Goal: Transaction & Acquisition: Purchase product/service

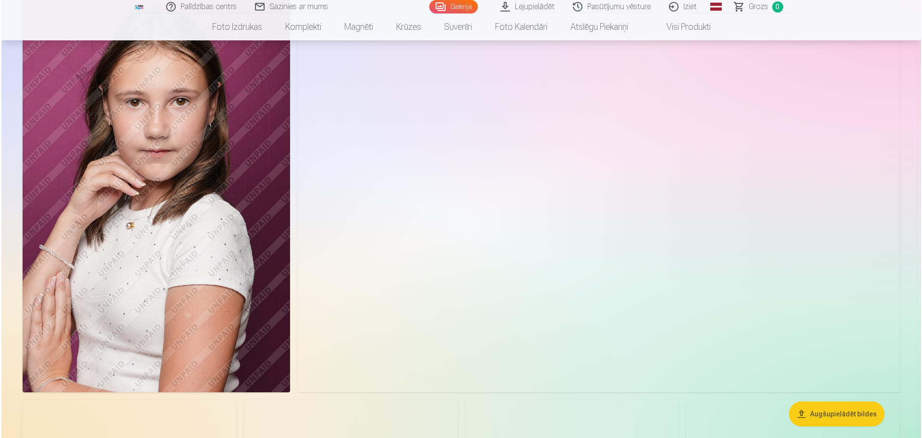
scroll to position [2690, 0]
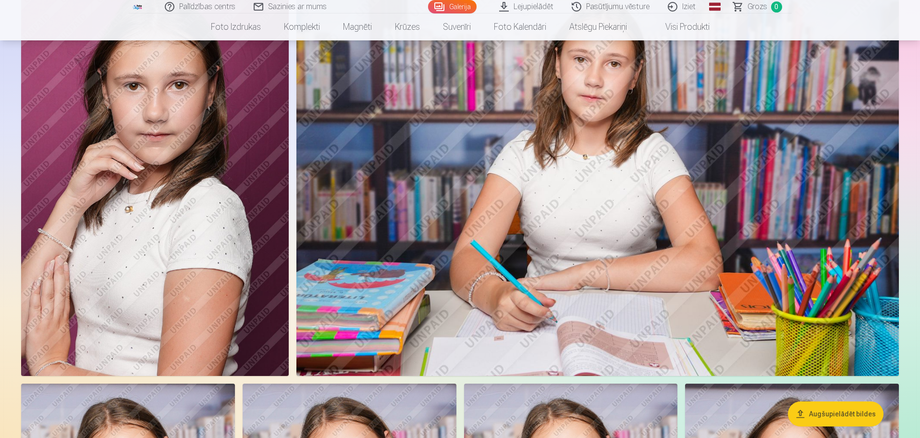
click at [160, 241] on img at bounding box center [155, 175] width 268 height 402
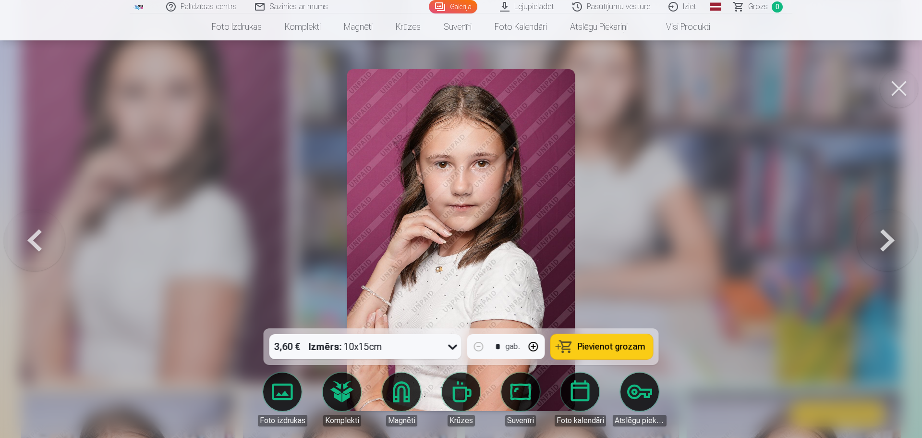
click at [885, 240] on button at bounding box center [887, 239] width 61 height 157
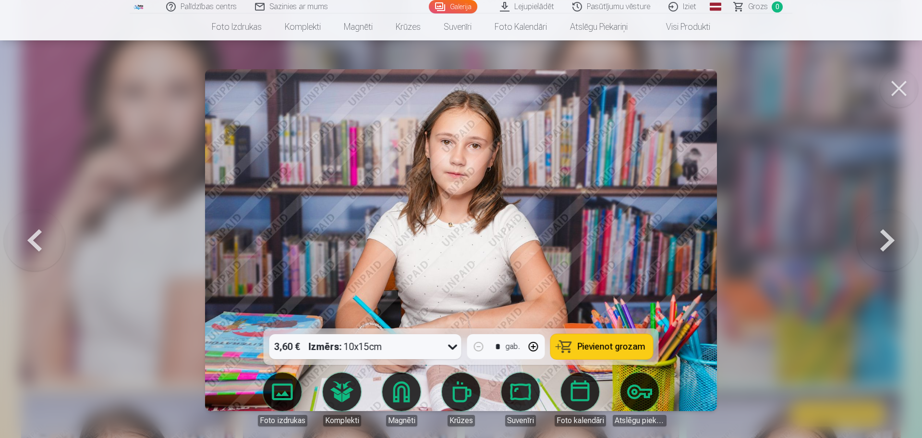
click at [884, 240] on button at bounding box center [887, 239] width 61 height 157
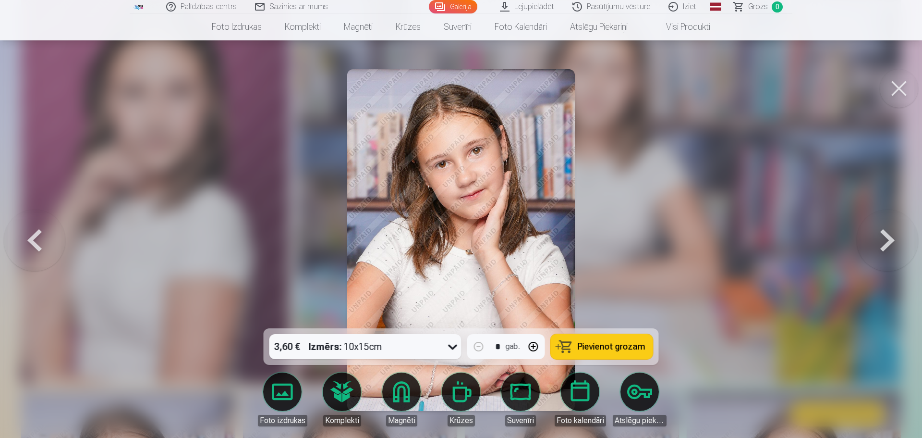
click at [884, 240] on button at bounding box center [887, 239] width 61 height 157
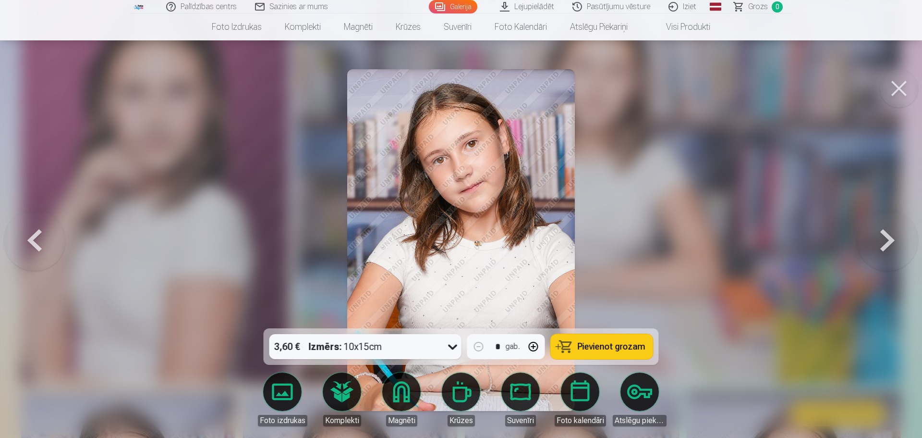
click at [34, 235] on button at bounding box center [34, 239] width 61 height 157
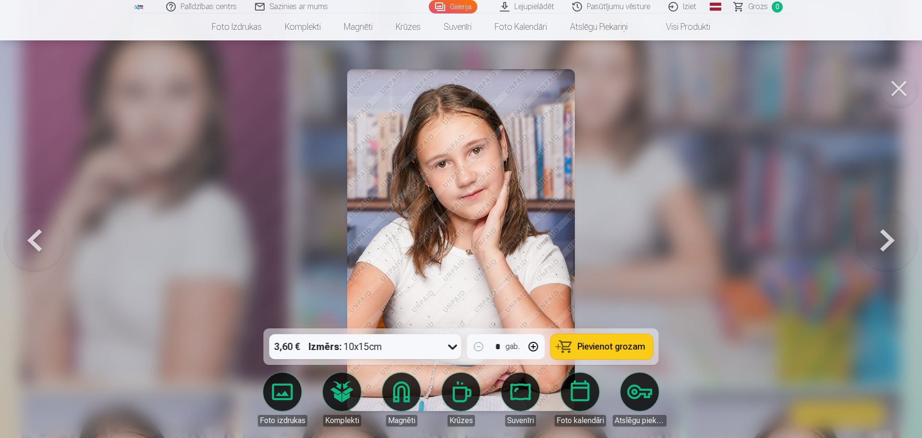
click at [34, 235] on button at bounding box center [34, 239] width 61 height 157
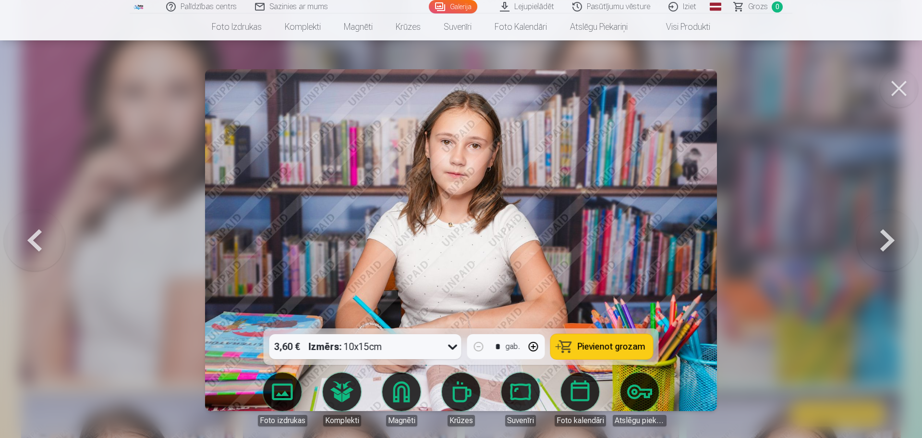
click at [34, 235] on button at bounding box center [34, 239] width 61 height 157
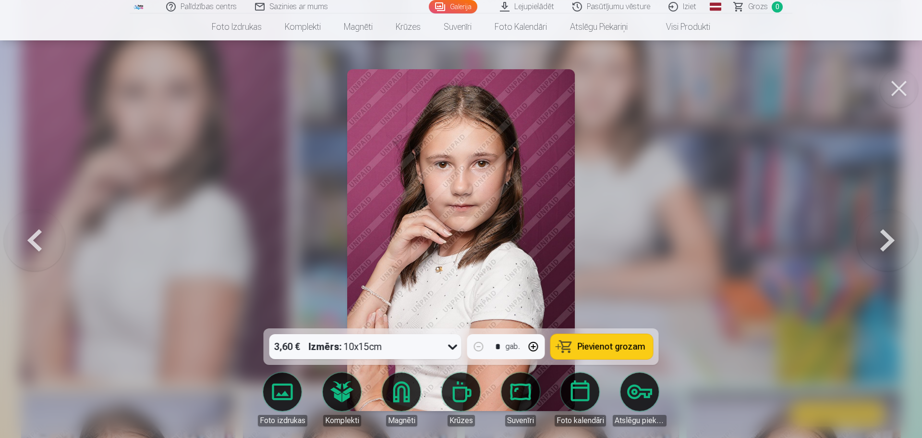
click at [901, 87] on button at bounding box center [899, 88] width 38 height 38
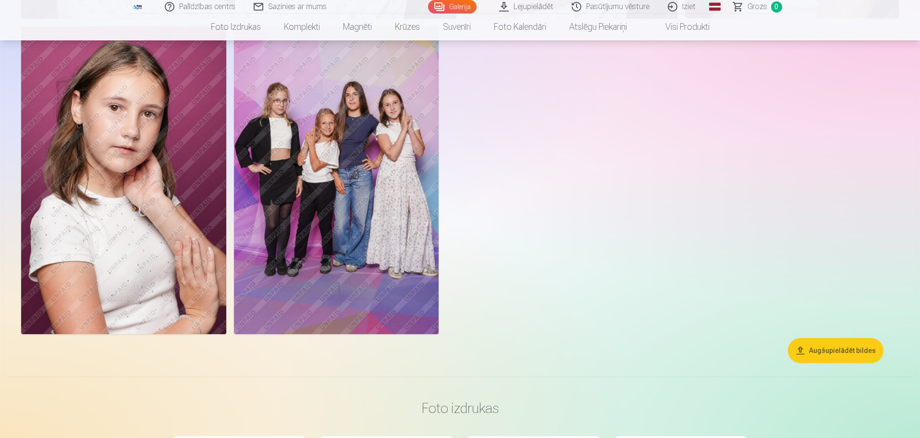
scroll to position [4659, 0]
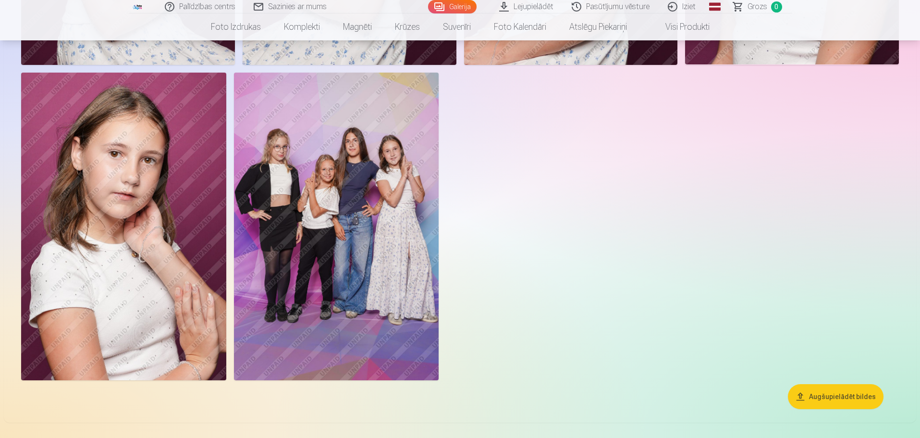
click at [837, 396] on button "Augšupielādēt bildes" at bounding box center [836, 396] width 96 height 25
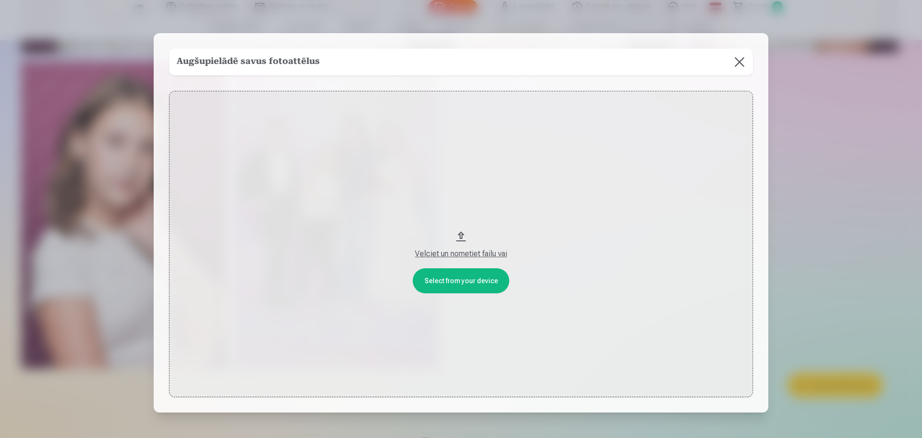
click at [458, 254] on div "Velciet un nometiet failu vai" at bounding box center [461, 254] width 565 height 12
drag, startPoint x: 458, startPoint y: 247, endPoint x: 463, endPoint y: 133, distance: 114.4
click at [463, 133] on button "Velciet un nometiet failu vai" at bounding box center [461, 244] width 584 height 306
click at [739, 61] on button at bounding box center [739, 62] width 27 height 27
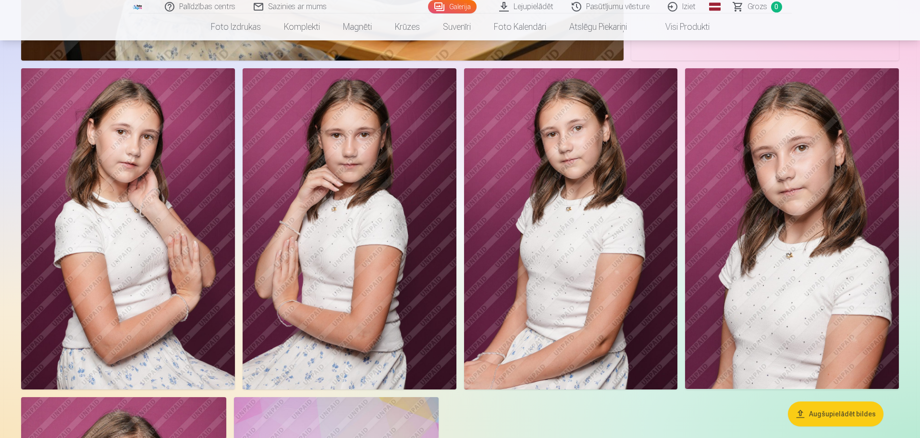
scroll to position [4334, 0]
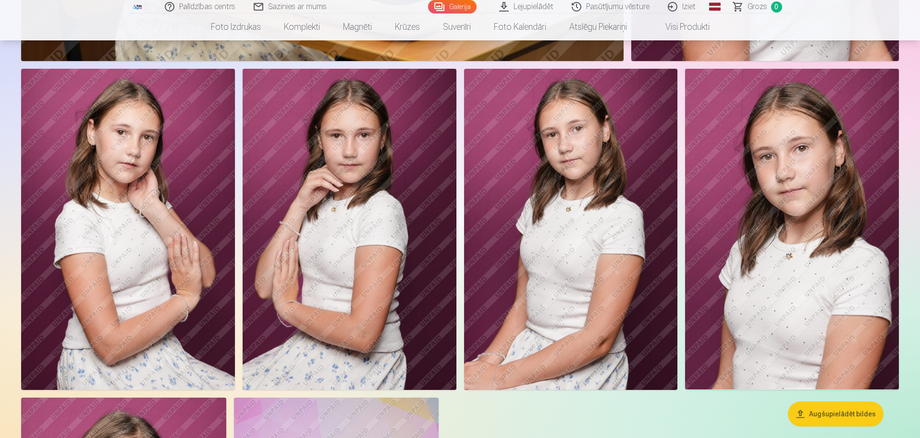
click at [151, 213] on img at bounding box center [128, 229] width 214 height 320
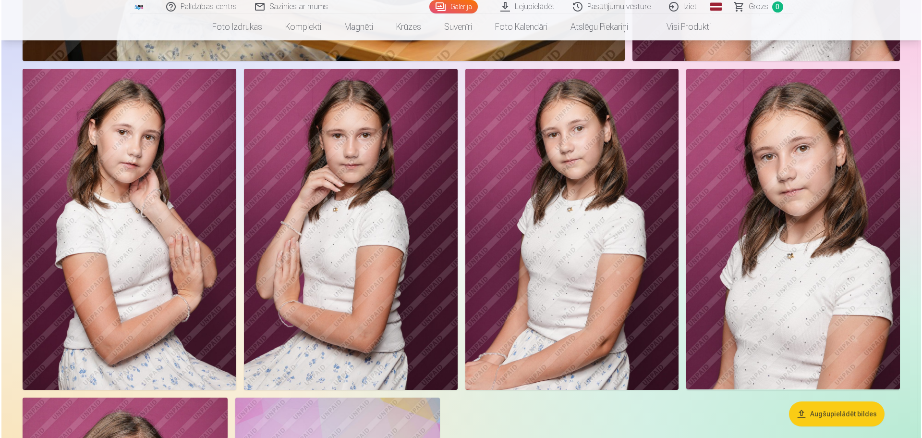
scroll to position [4345, 0]
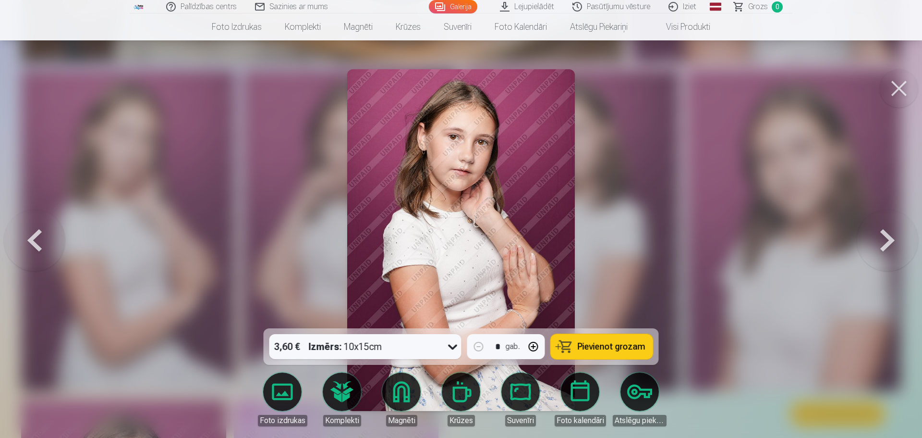
click at [893, 89] on button at bounding box center [899, 88] width 38 height 38
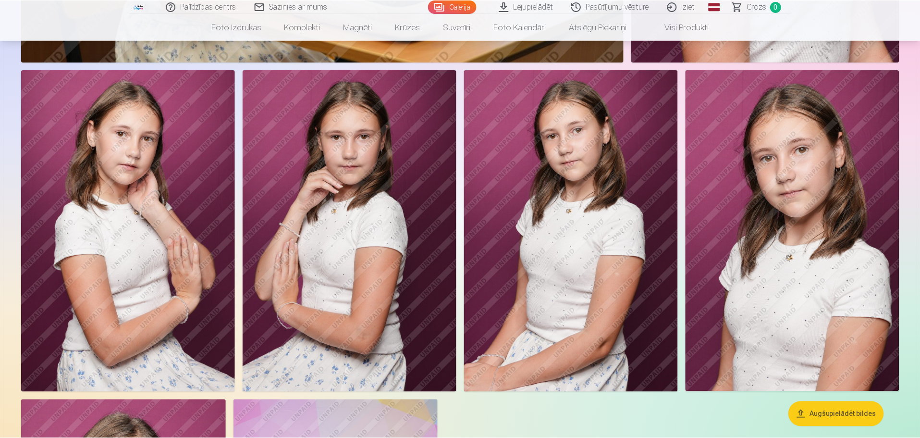
scroll to position [4334, 0]
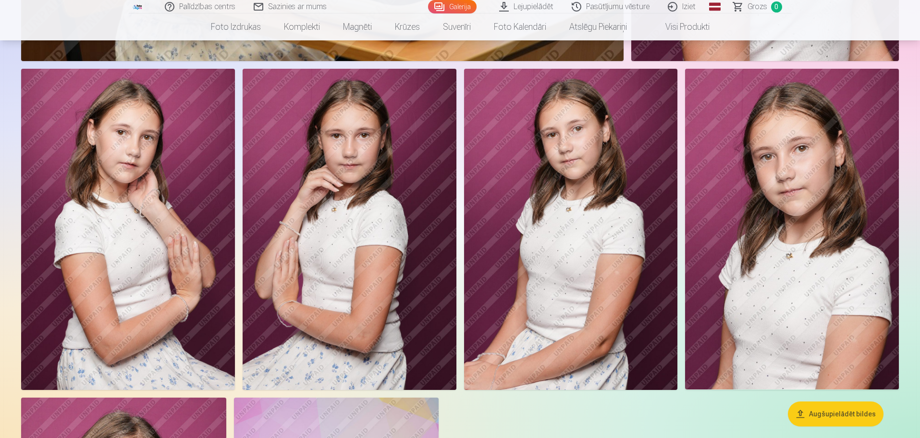
click at [350, 219] on img at bounding box center [350, 229] width 214 height 320
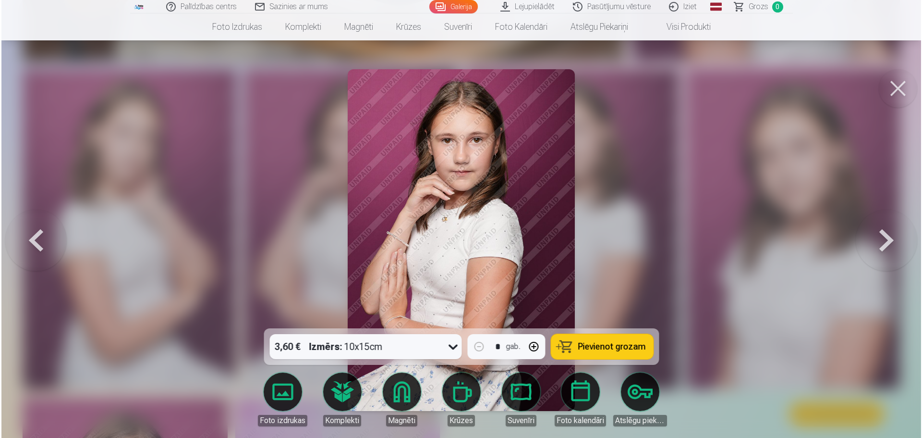
scroll to position [4345, 0]
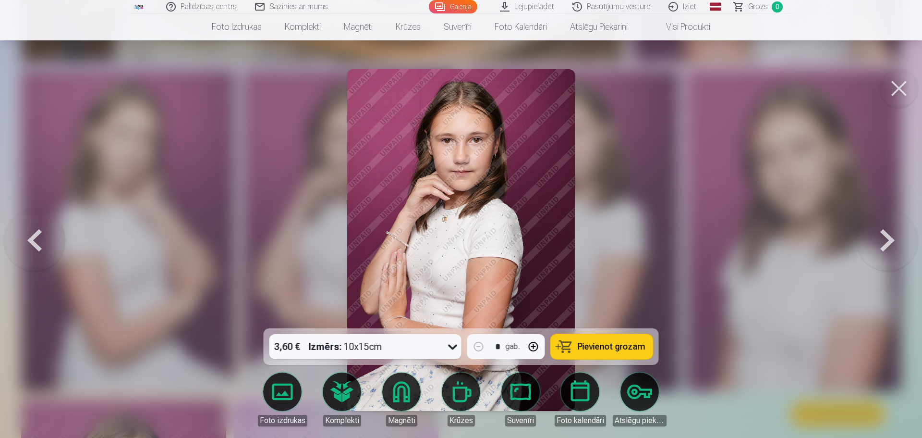
click at [624, 346] on span "Pievienot grozam" at bounding box center [612, 346] width 68 height 9
click at [392, 397] on link "Magnēti" at bounding box center [402, 399] width 54 height 54
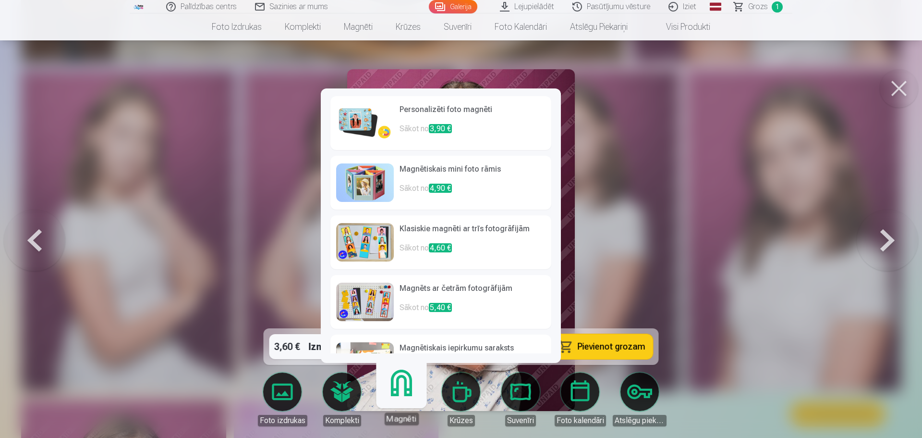
click at [445, 130] on span "3,90 €" at bounding box center [440, 128] width 23 height 9
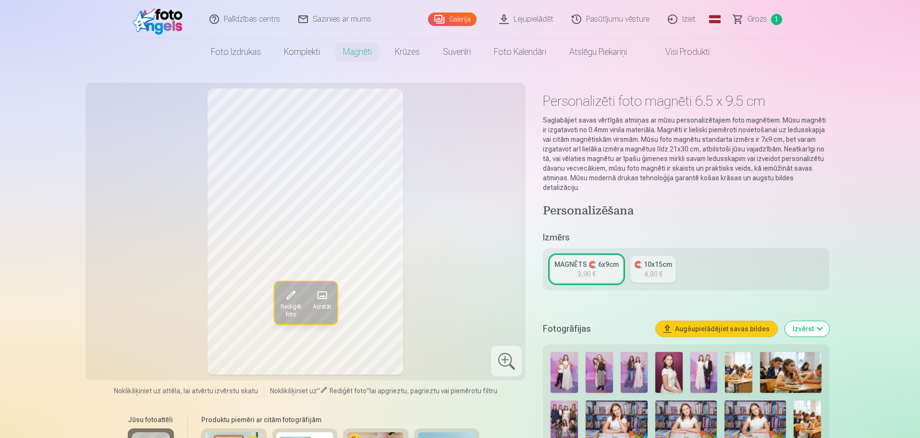
click at [565, 261] on link "MAGNĒTS 🧲 6x9cm 3,90 €" at bounding box center [586, 269] width 72 height 27
click at [648, 269] on div "4,80 €" at bounding box center [653, 274] width 18 height 10
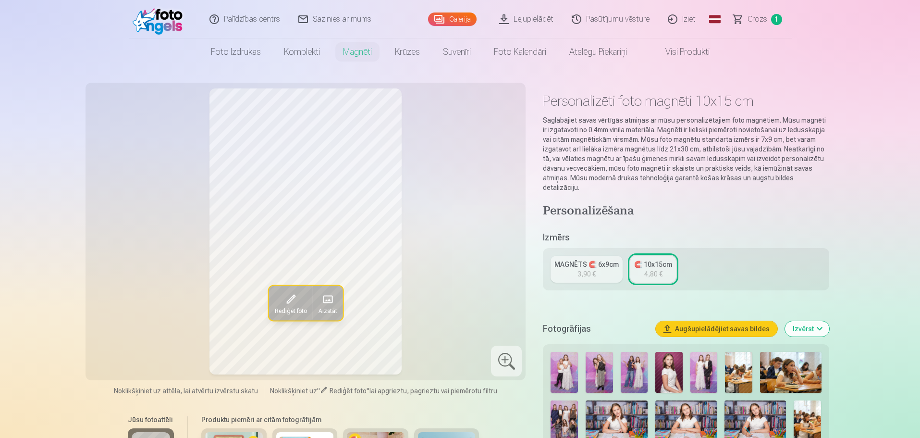
click at [592, 269] on div "3,90 €" at bounding box center [586, 274] width 18 height 10
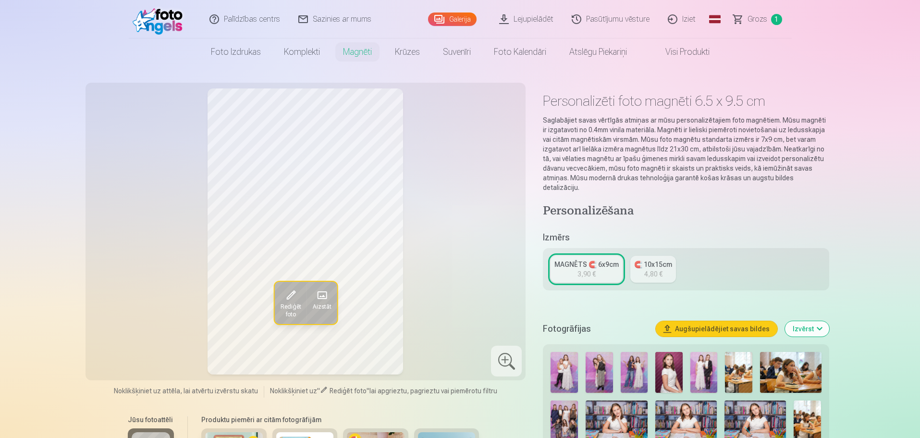
click at [760, 18] on span "Grozs" at bounding box center [757, 19] width 20 height 12
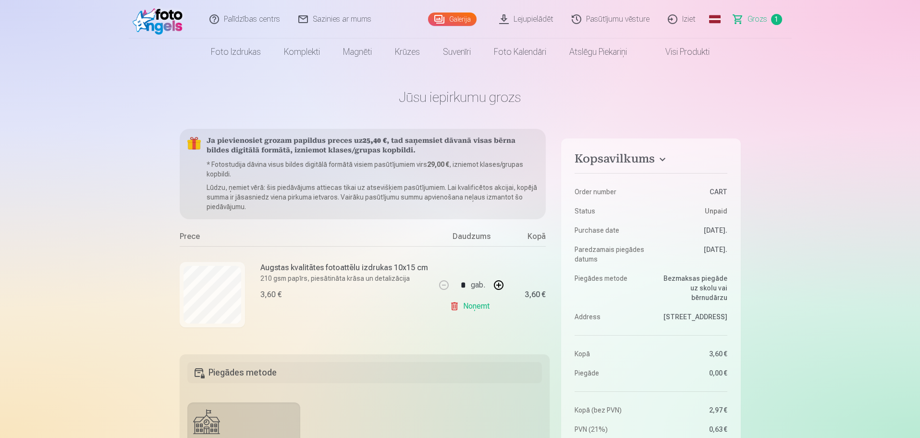
click at [470, 310] on link "Noņemt" at bounding box center [472, 305] width 44 height 19
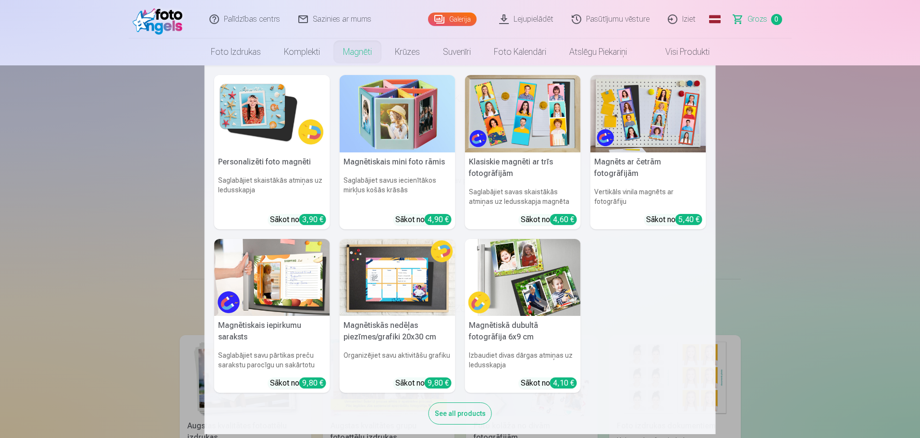
click at [355, 49] on link "Magnēti" at bounding box center [357, 51] width 52 height 27
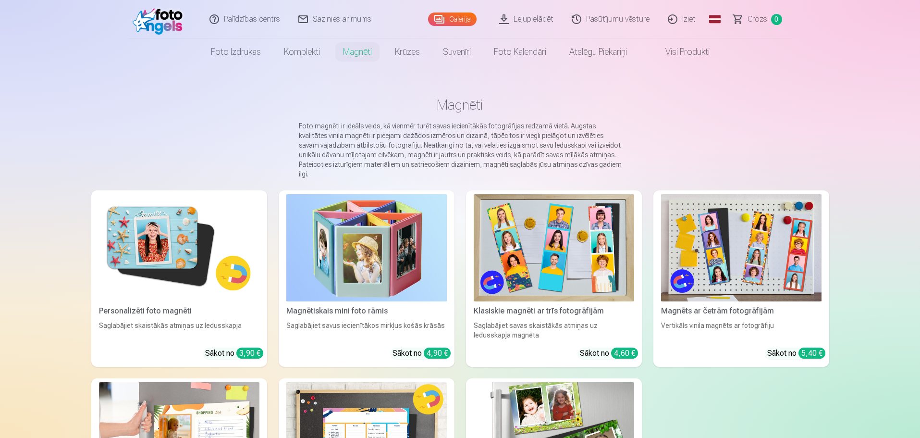
click at [152, 324] on div "Saglabājiet skaistākās atmiņas uz ledusskapja" at bounding box center [179, 329] width 168 height 19
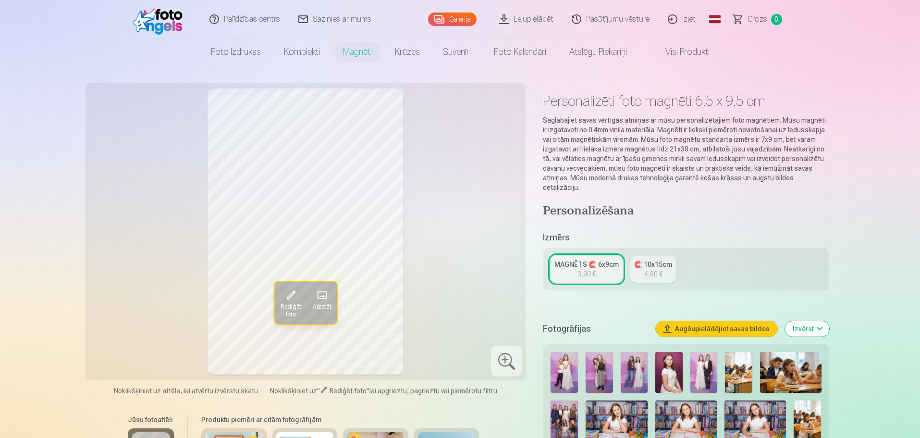
click at [559, 262] on link "MAGNĒTS 🧲 6x9cm 3,90 €" at bounding box center [586, 269] width 72 height 27
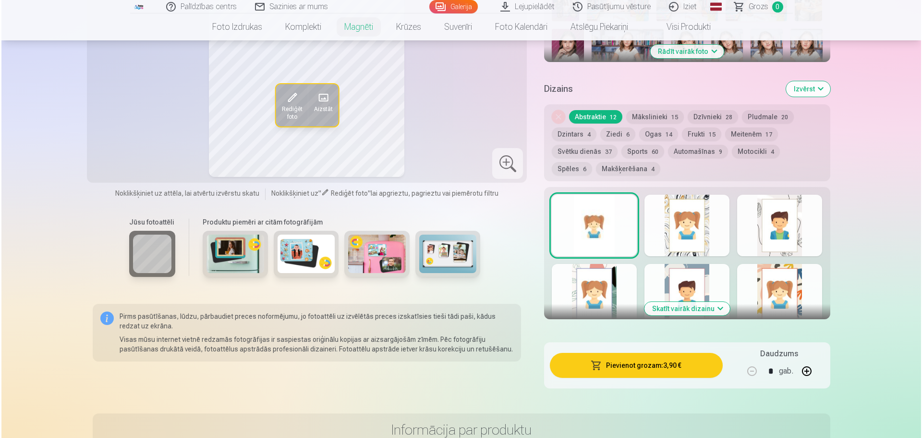
scroll to position [480, 0]
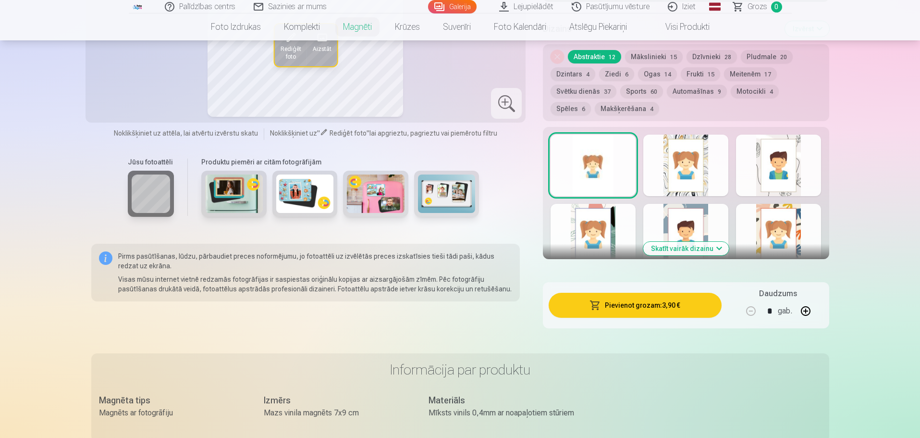
click at [640, 299] on button "Pievienot grozam : 3,90 €" at bounding box center [635, 305] width 172 height 25
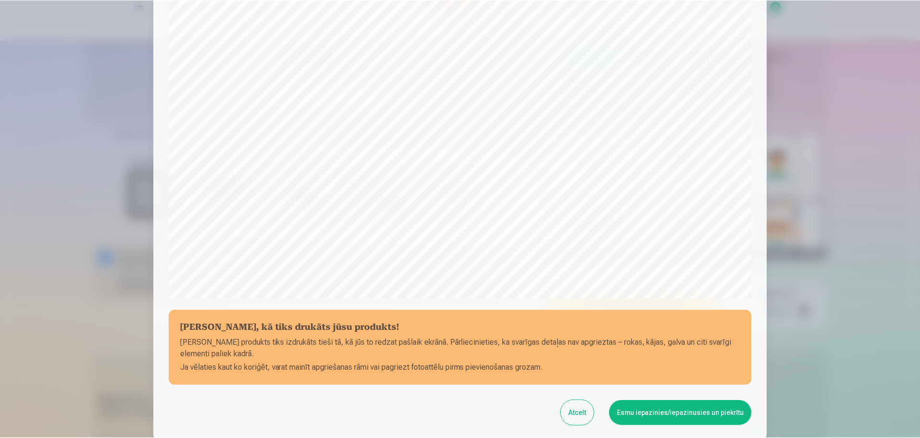
scroll to position [254, 0]
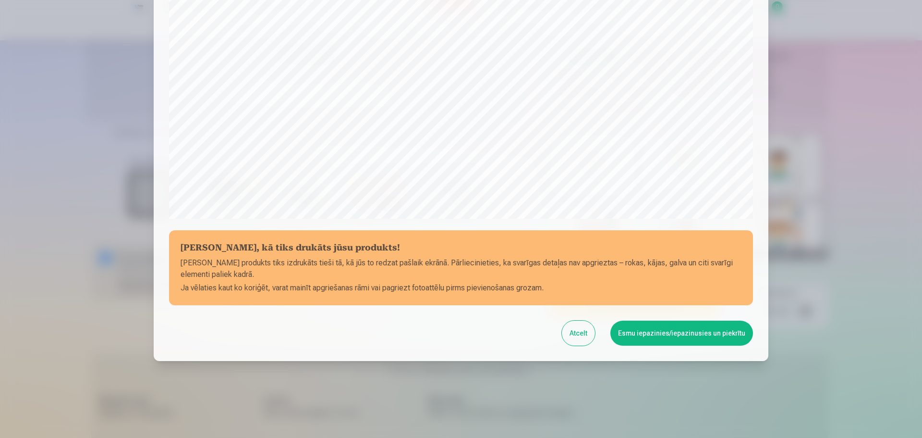
click at [670, 339] on button "Esmu iepazinies/iepazinusies un piekrītu" at bounding box center [681, 332] width 143 height 25
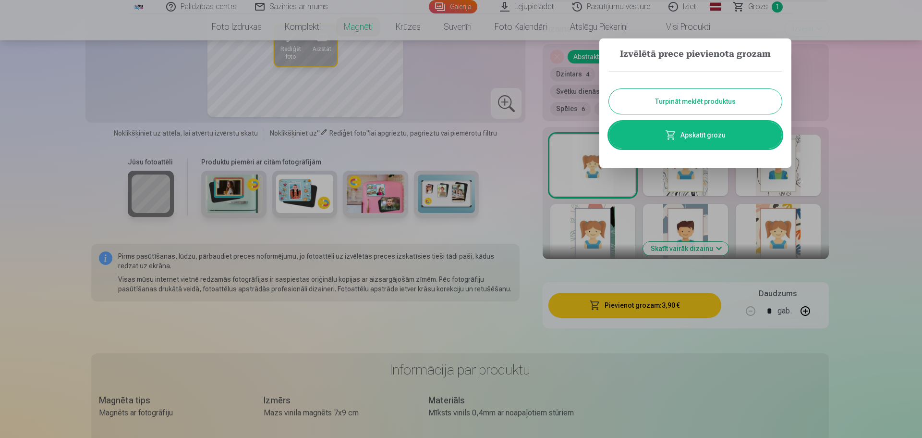
click at [857, 151] on div at bounding box center [461, 219] width 922 height 438
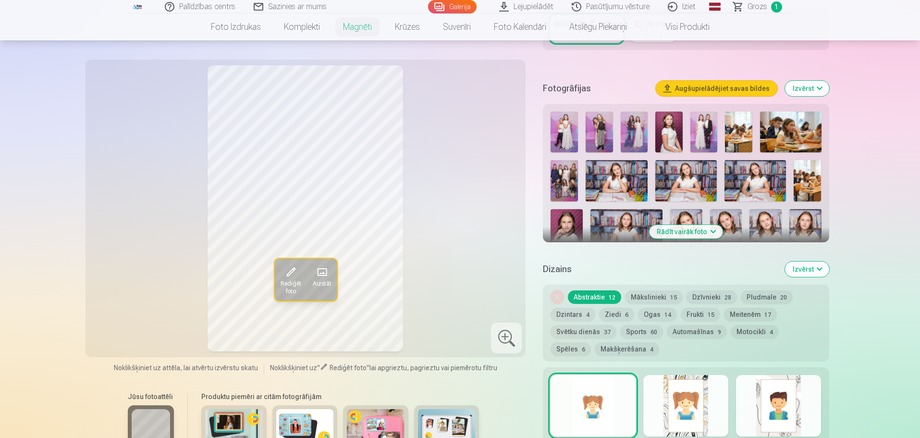
scroll to position [288, 0]
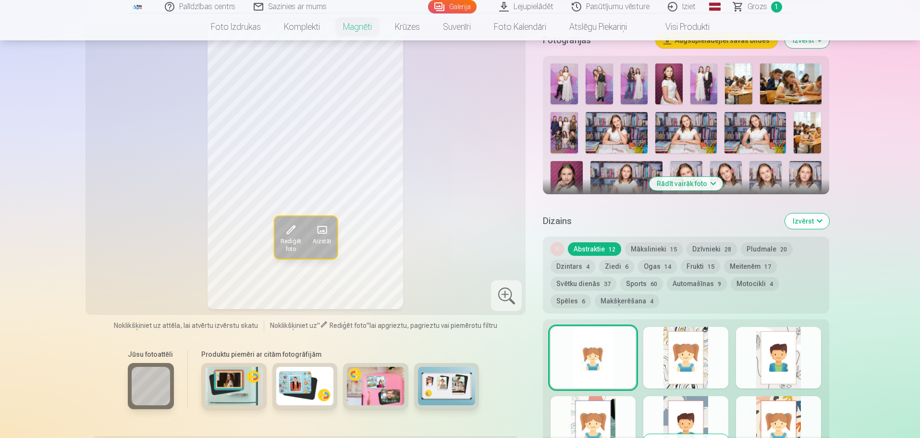
click at [561, 128] on img at bounding box center [563, 132] width 27 height 41
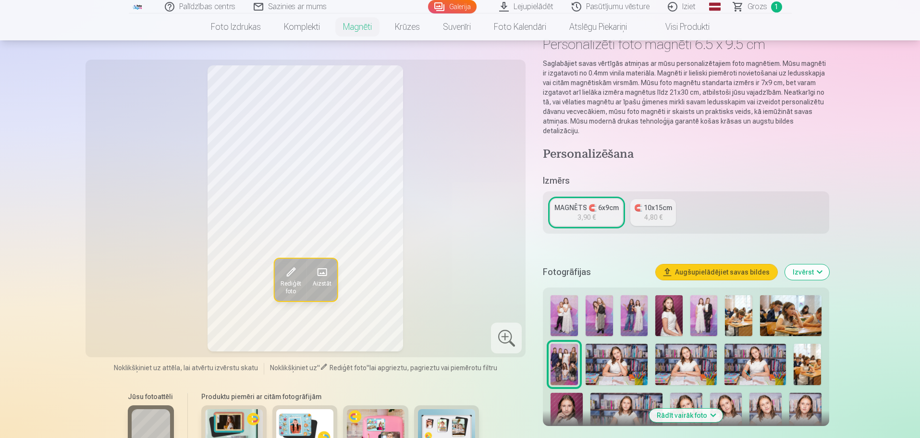
scroll to position [48, 0]
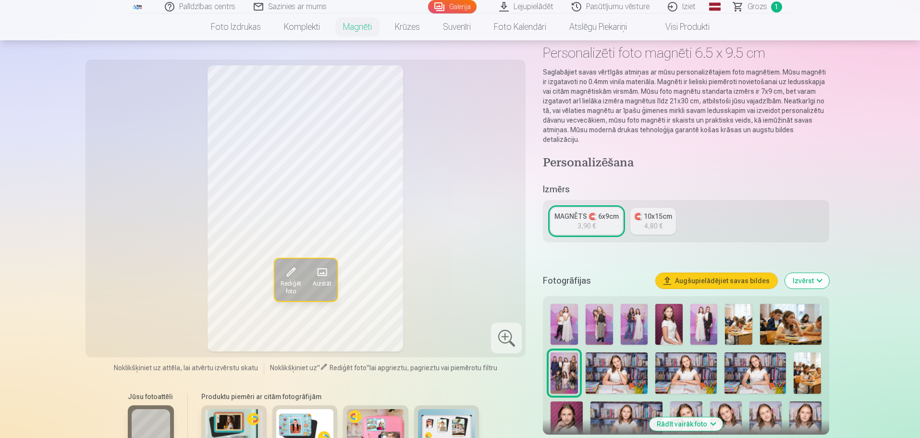
click at [564, 307] on img at bounding box center [563, 324] width 27 height 41
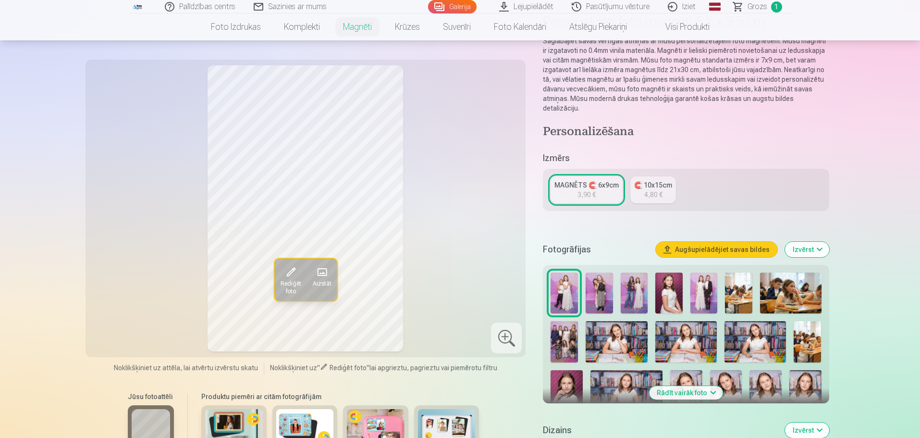
scroll to position [96, 0]
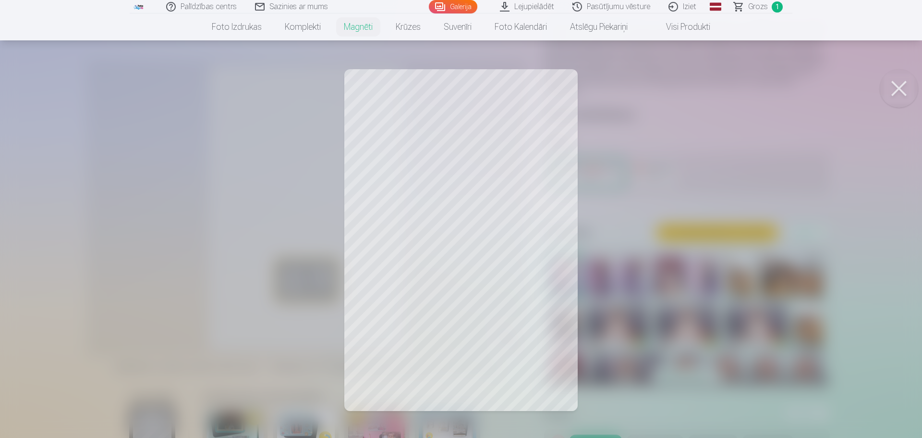
click at [898, 85] on button at bounding box center [899, 88] width 38 height 38
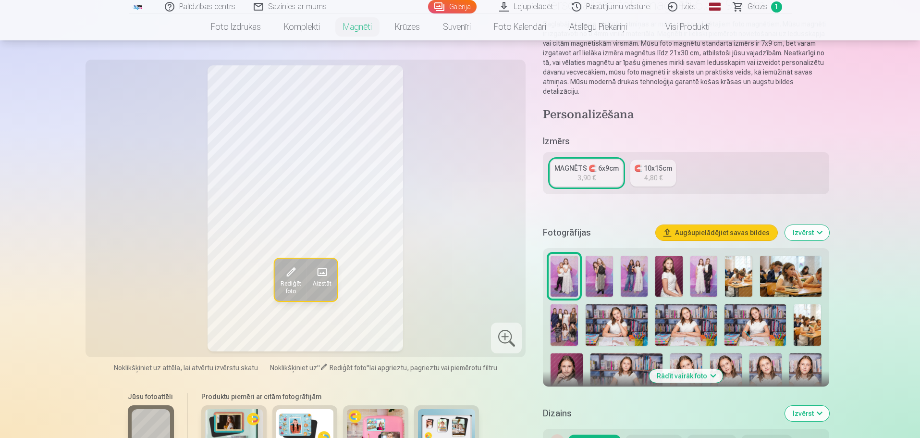
click at [599, 262] on img at bounding box center [598, 276] width 27 height 41
click at [630, 256] on img at bounding box center [634, 276] width 27 height 41
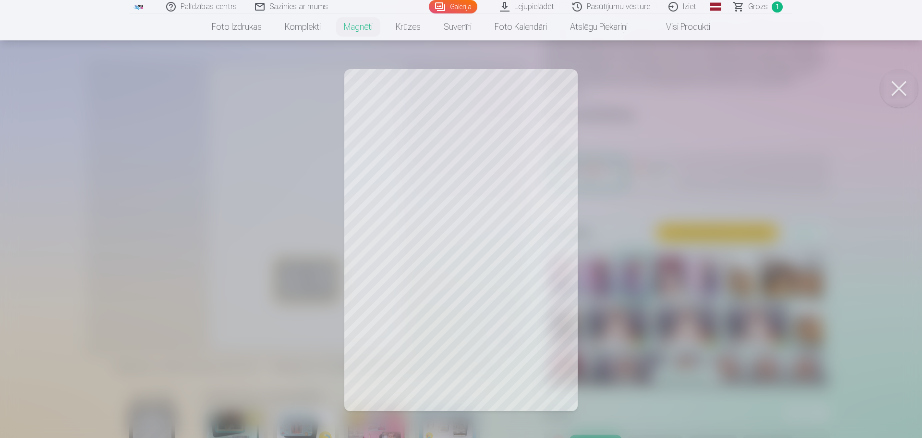
click at [898, 86] on button at bounding box center [899, 88] width 38 height 38
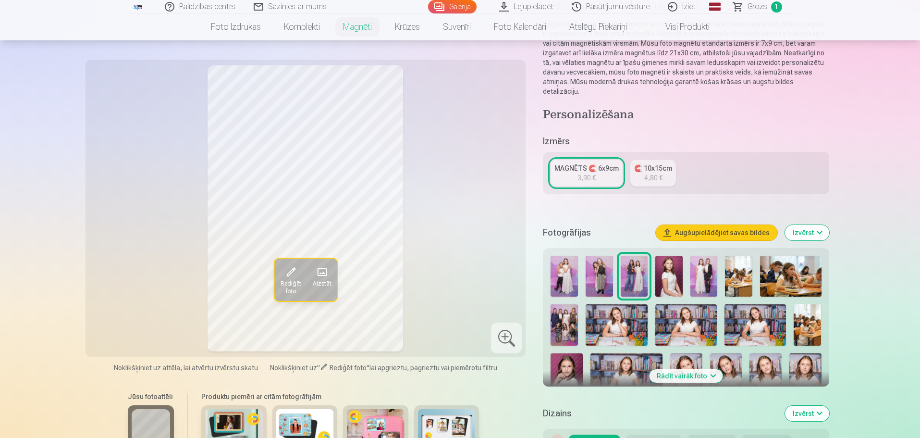
click at [704, 272] on img at bounding box center [703, 276] width 27 height 41
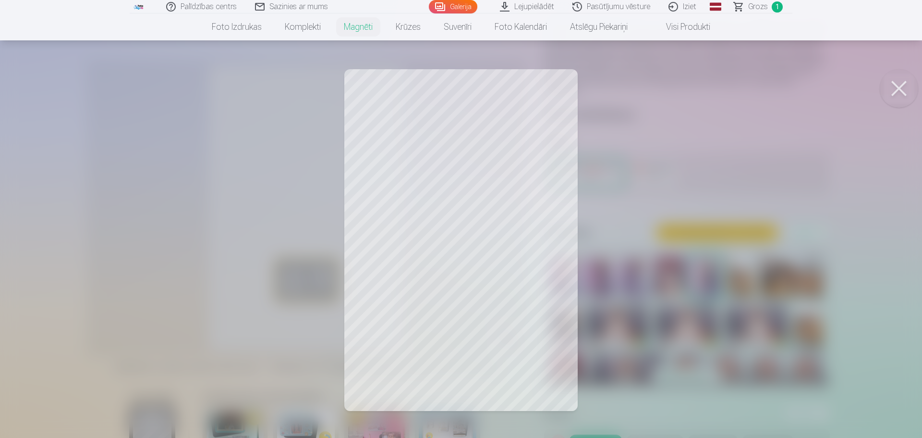
click at [899, 89] on button at bounding box center [899, 88] width 38 height 38
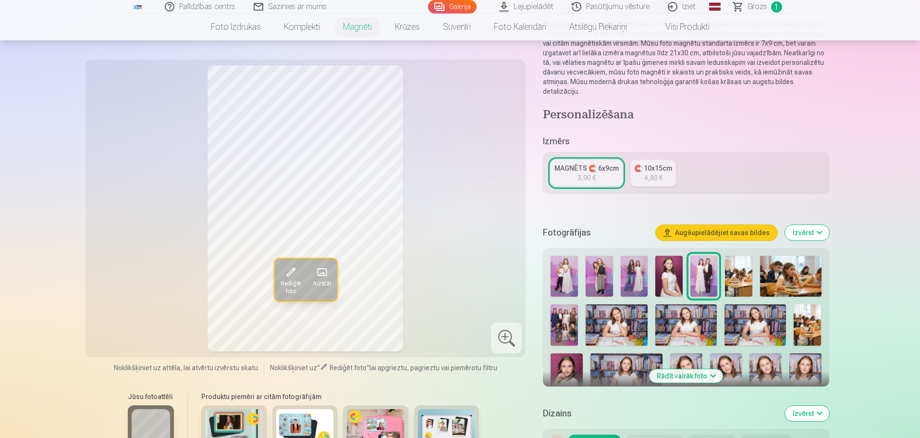
click at [663, 267] on img at bounding box center [668, 276] width 27 height 41
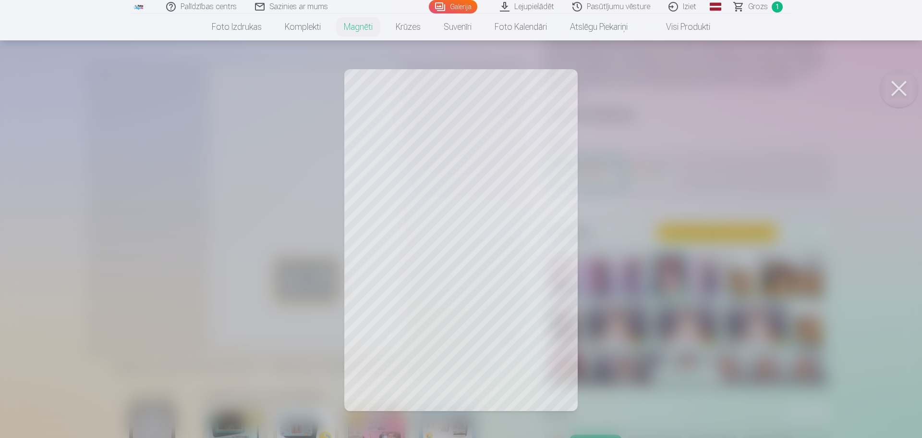
click at [899, 88] on button at bounding box center [899, 88] width 38 height 38
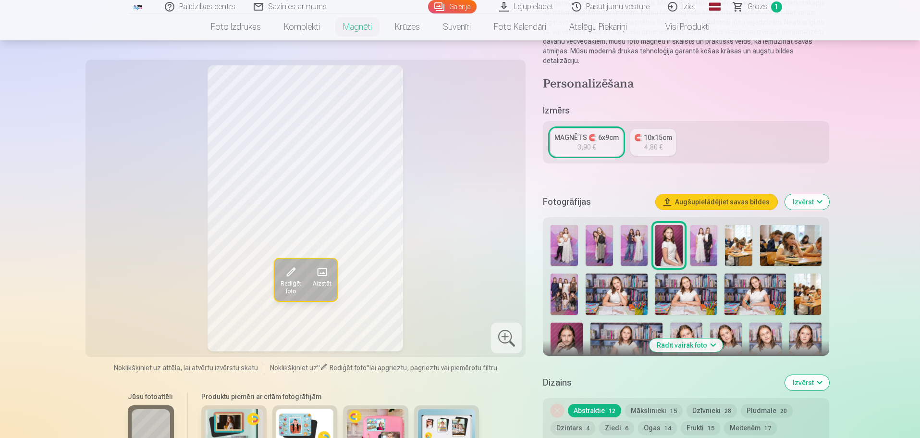
scroll to position [144, 0]
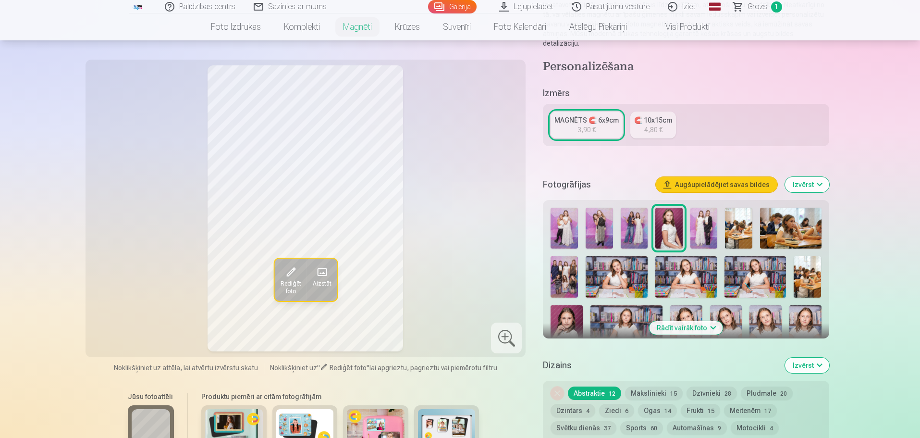
click at [732, 212] on img at bounding box center [738, 227] width 27 height 41
click at [777, 215] on img at bounding box center [790, 227] width 61 height 41
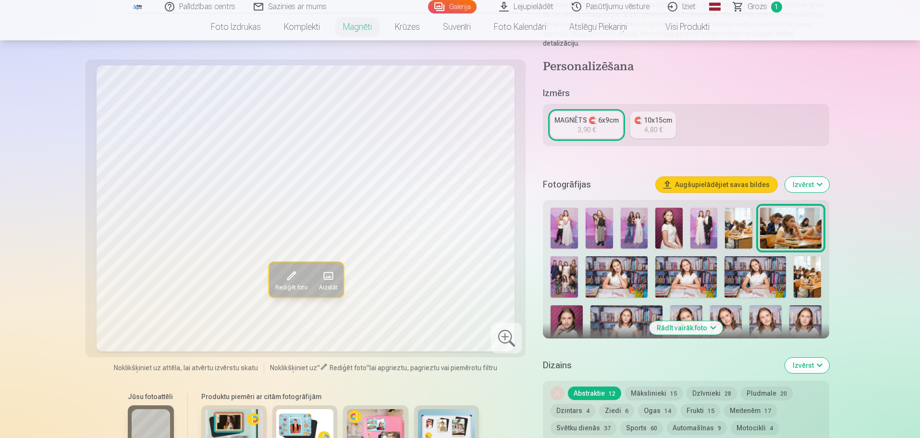
click at [570, 264] on img at bounding box center [563, 276] width 27 height 41
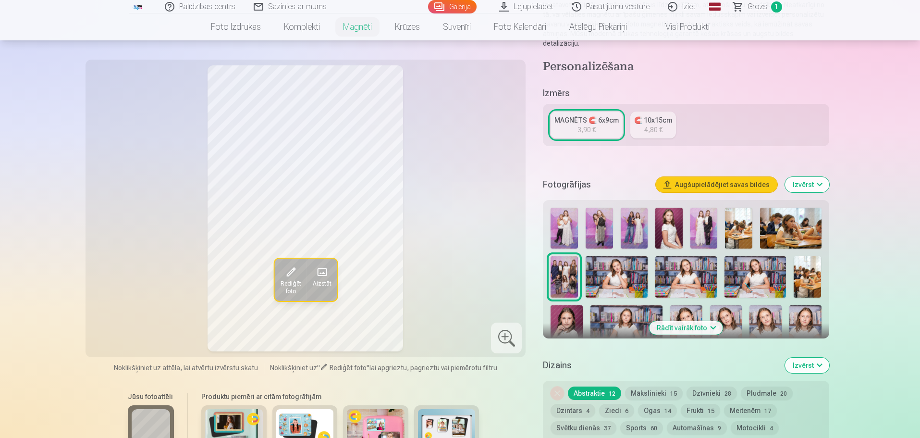
click at [612, 262] on img at bounding box center [615, 276] width 61 height 41
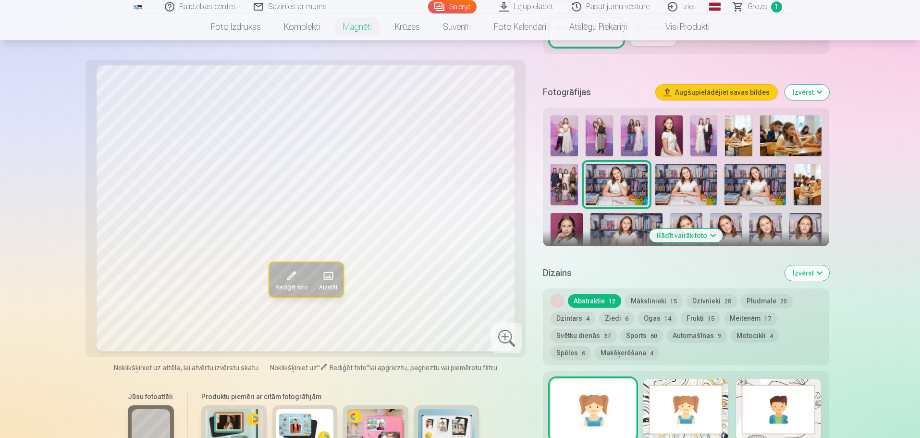
scroll to position [240, 0]
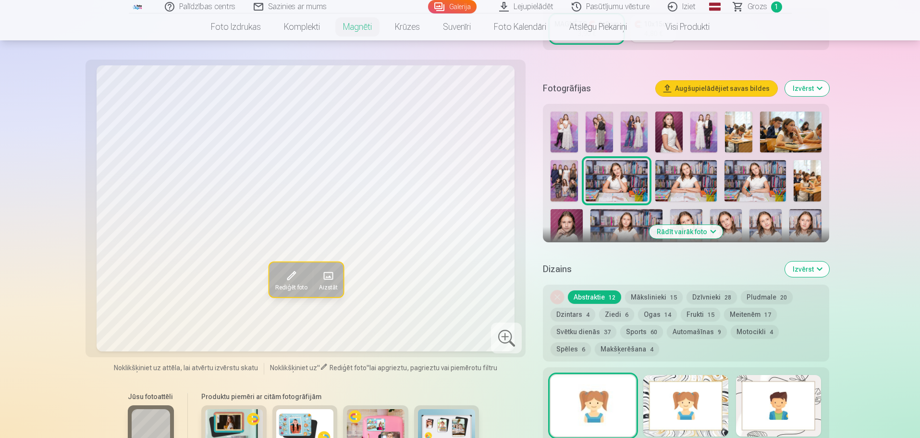
click at [680, 225] on button "Rādīt vairāk foto" at bounding box center [685, 231] width 73 height 13
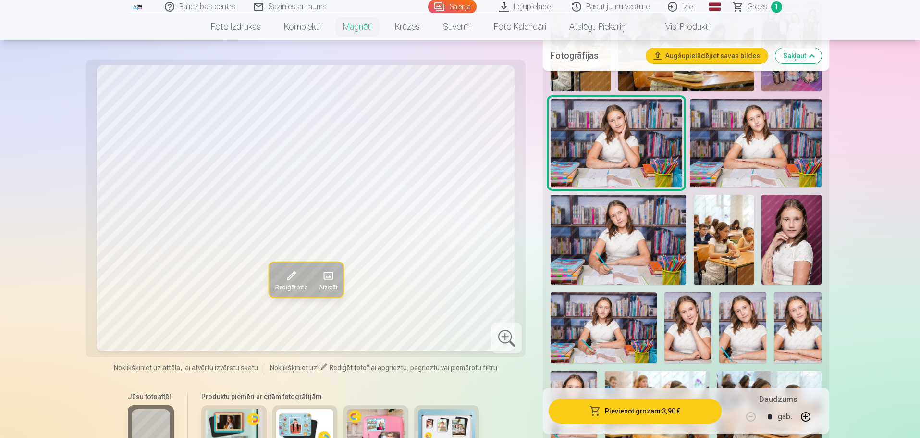
scroll to position [432, 0]
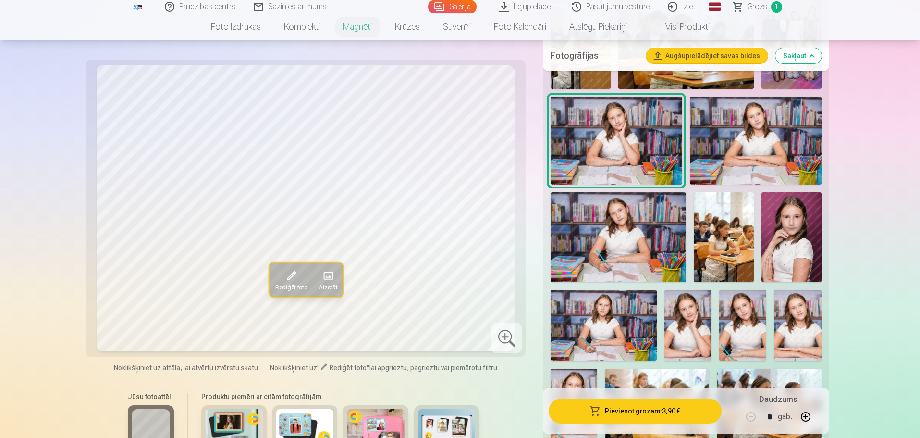
click at [786, 212] on img at bounding box center [791, 237] width 60 height 90
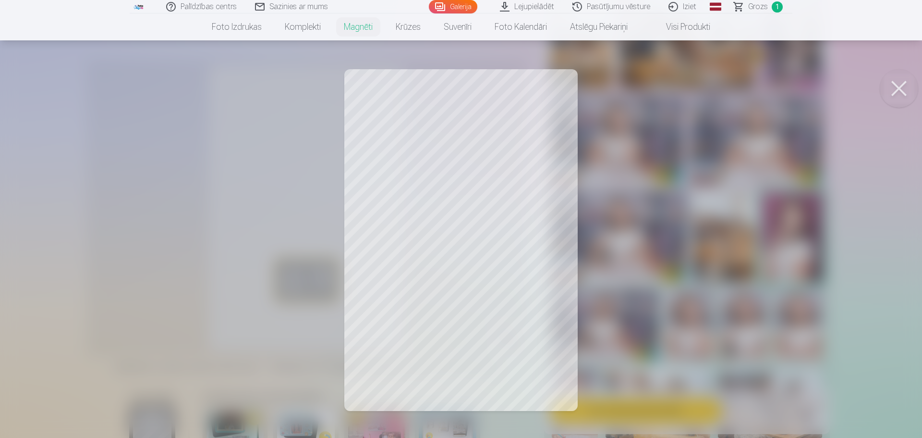
click at [898, 86] on button at bounding box center [899, 88] width 38 height 38
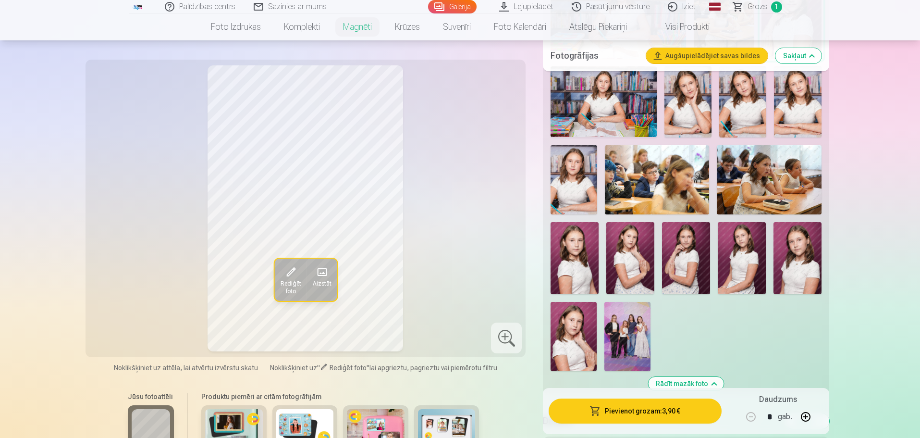
scroll to position [672, 0]
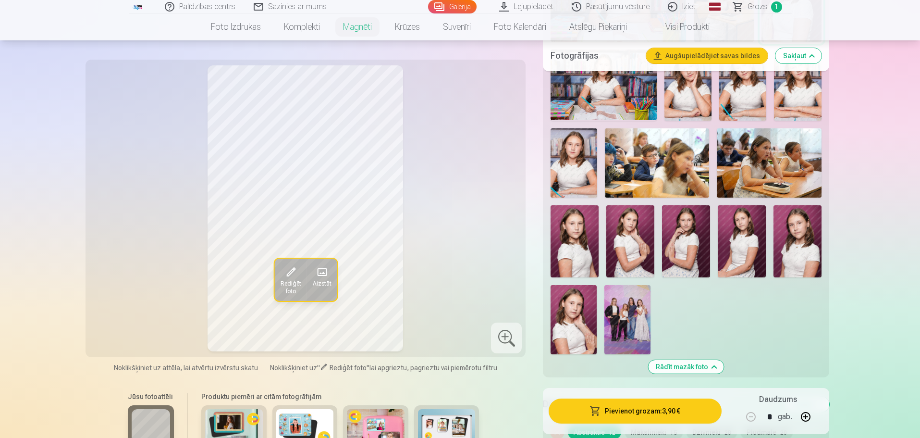
click at [629, 226] on img at bounding box center [630, 241] width 48 height 72
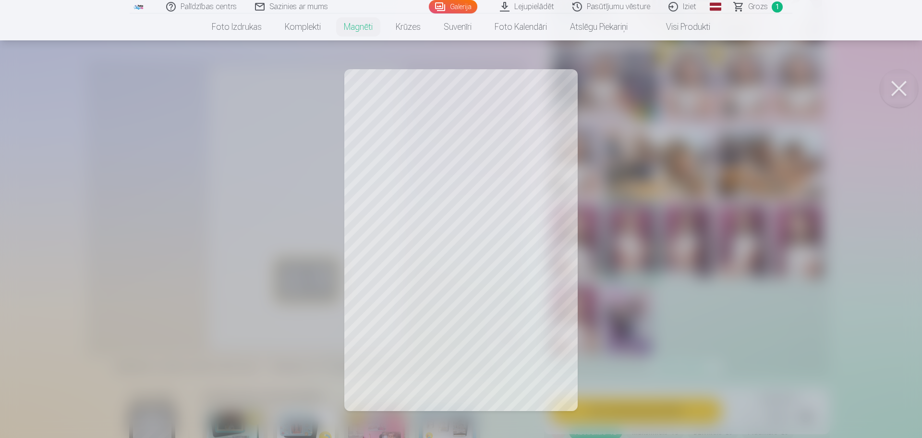
click at [896, 85] on button at bounding box center [899, 88] width 38 height 38
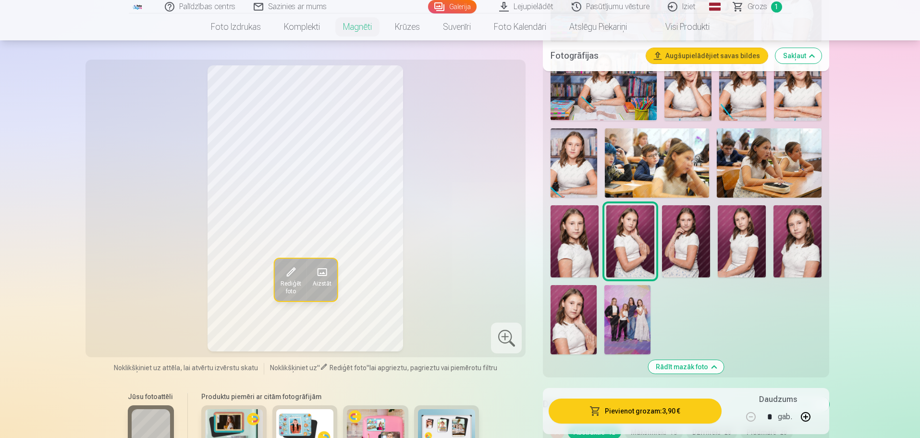
click at [631, 309] on img at bounding box center [627, 319] width 46 height 69
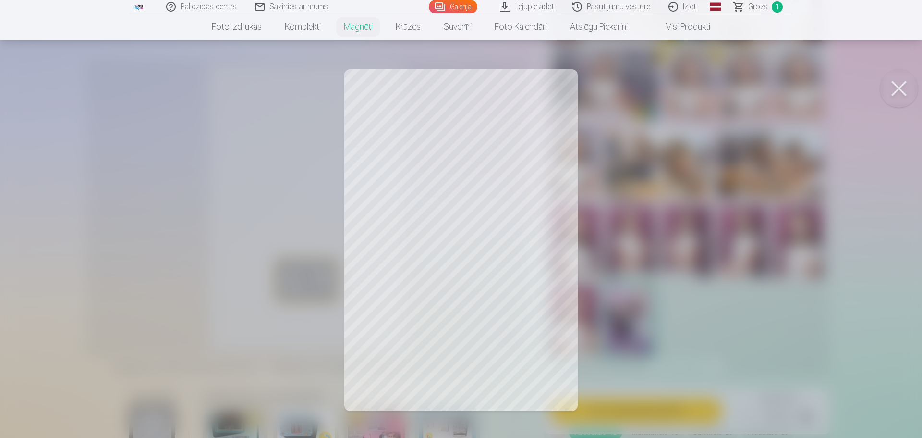
click at [902, 87] on button at bounding box center [899, 88] width 38 height 38
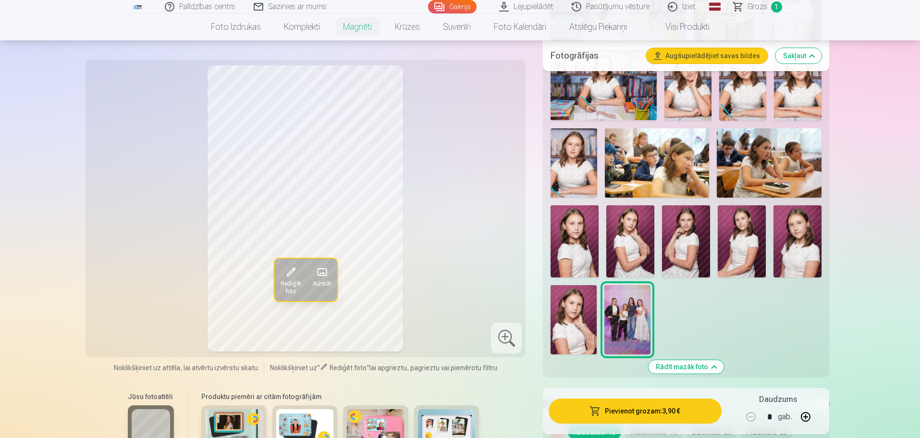
click at [797, 228] on img at bounding box center [797, 241] width 48 height 72
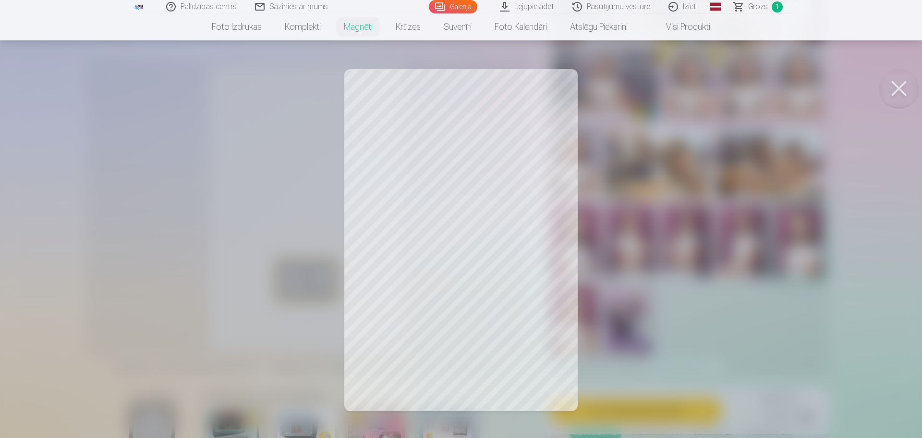
click at [900, 85] on button at bounding box center [899, 88] width 38 height 38
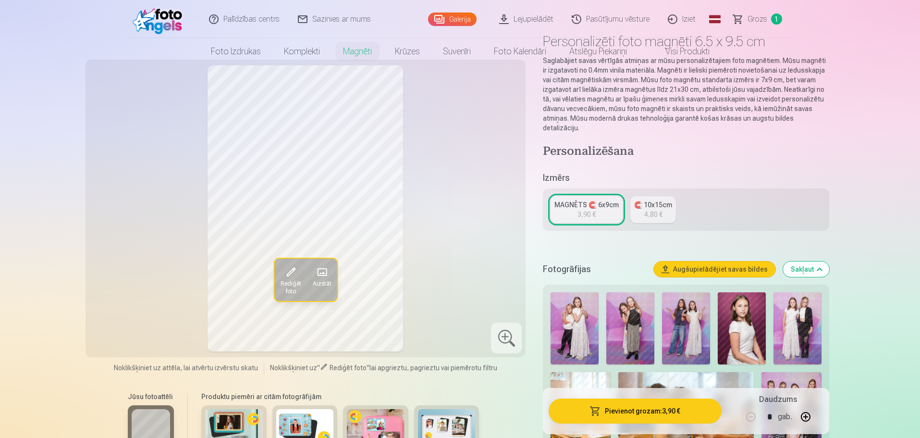
scroll to position [0, 0]
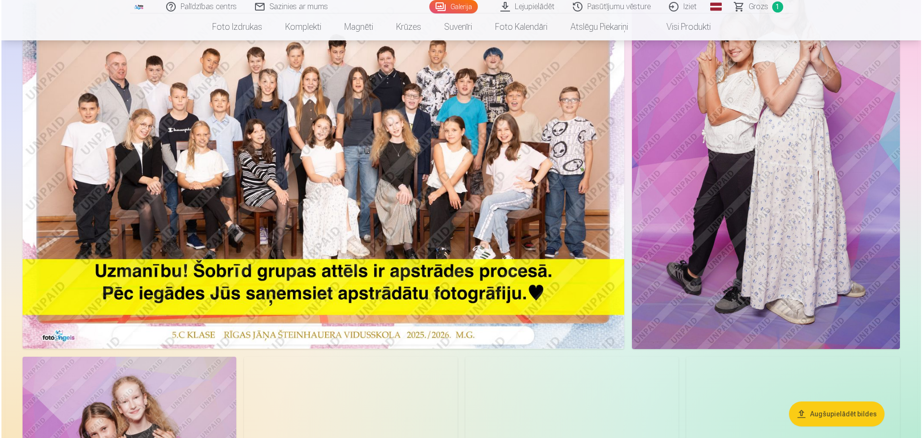
scroll to position [192, 0]
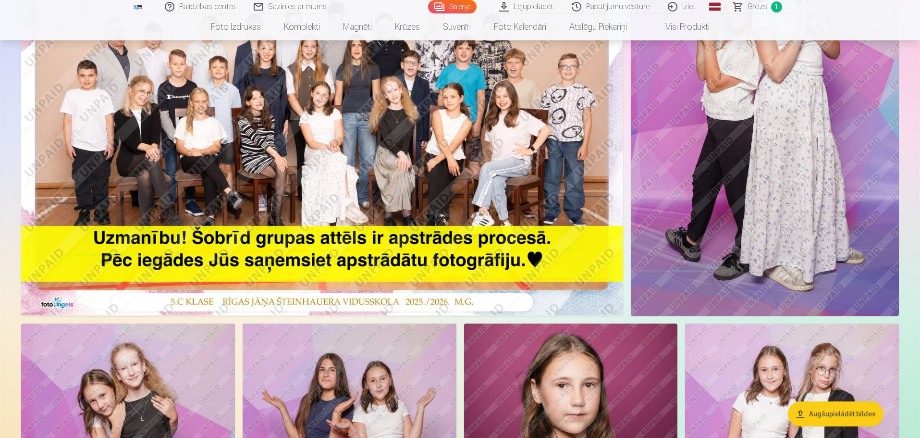
click at [324, 173] on img at bounding box center [322, 115] width 602 height 402
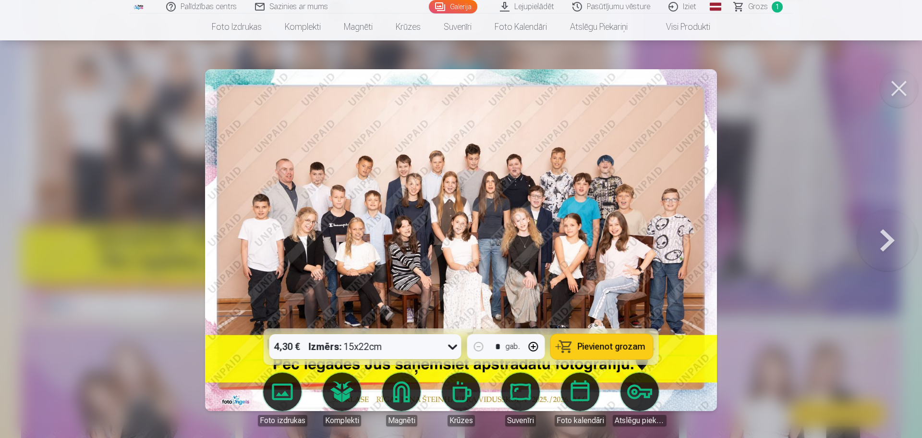
click at [601, 348] on span "Pievienot grozam" at bounding box center [612, 346] width 68 height 9
click at [779, 5] on span "2" at bounding box center [777, 6] width 11 height 11
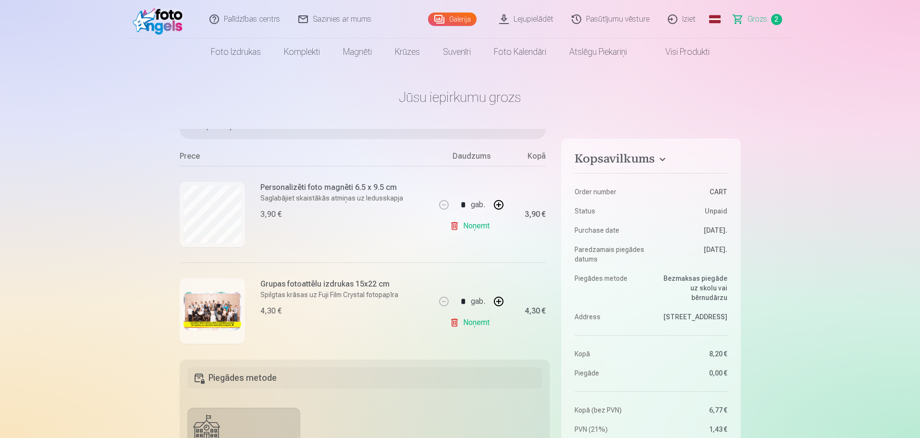
scroll to position [94, 0]
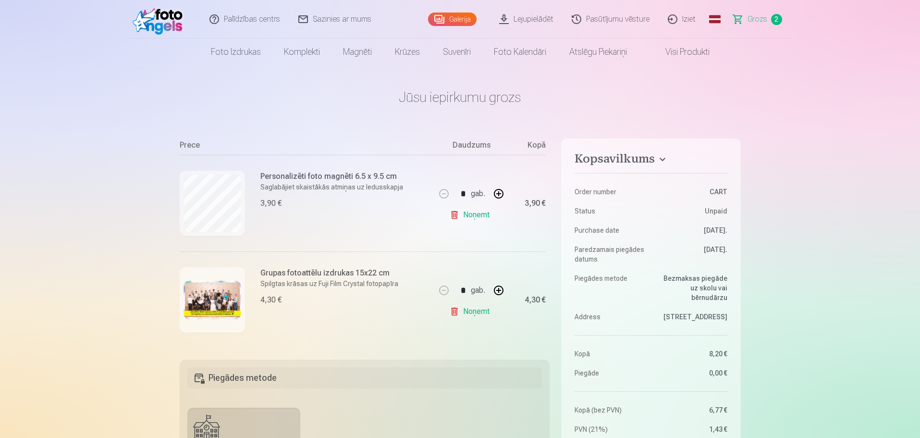
click at [496, 193] on button "button" at bounding box center [498, 193] width 23 height 23
type input "*"
click at [217, 291] on img at bounding box center [212, 300] width 58 height 38
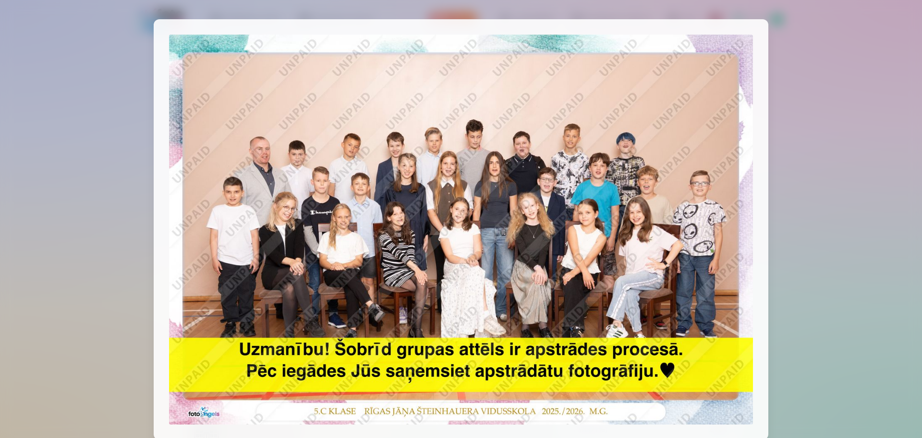
click at [866, 122] on div at bounding box center [461, 219] width 922 height 438
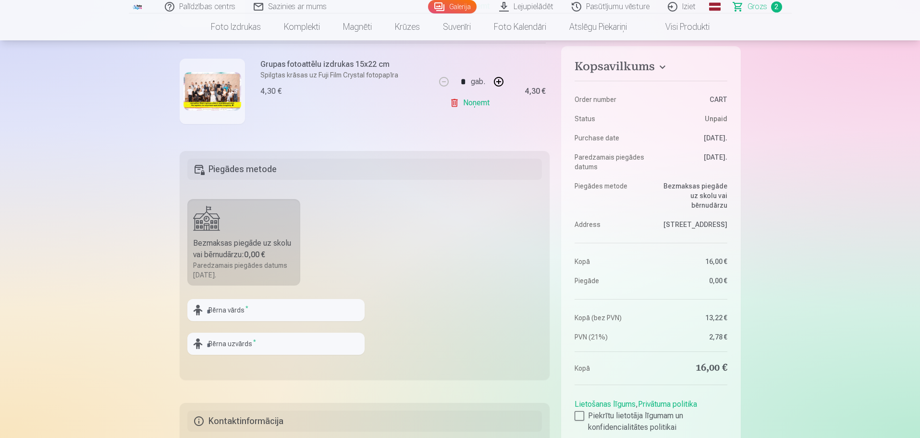
scroll to position [240, 0]
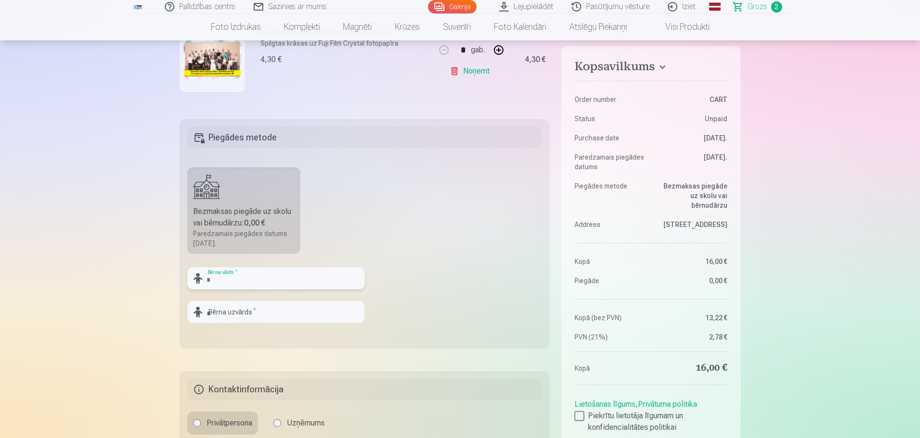
click at [265, 277] on input "text" at bounding box center [275, 278] width 177 height 22
type input "******"
click at [301, 312] on input "text" at bounding box center [275, 312] width 177 height 22
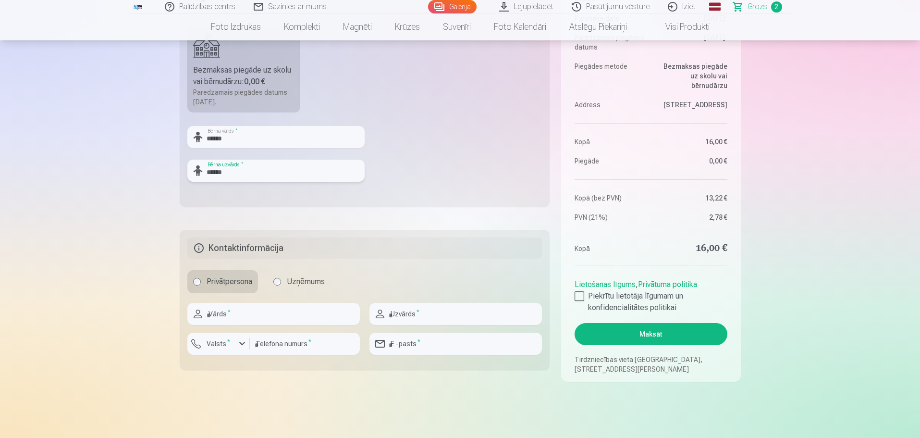
scroll to position [384, 0]
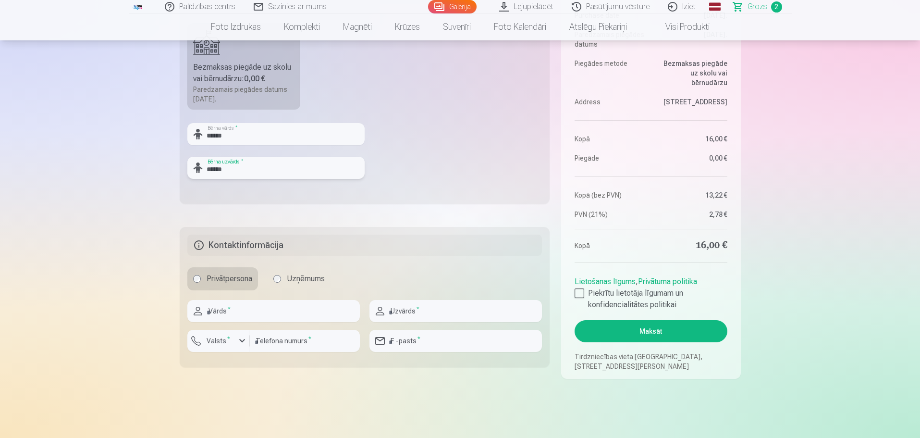
type input "******"
click at [281, 308] on input "text" at bounding box center [273, 311] width 172 height 22
type input "****"
click at [452, 312] on input "text" at bounding box center [455, 311] width 172 height 22
type input "******"
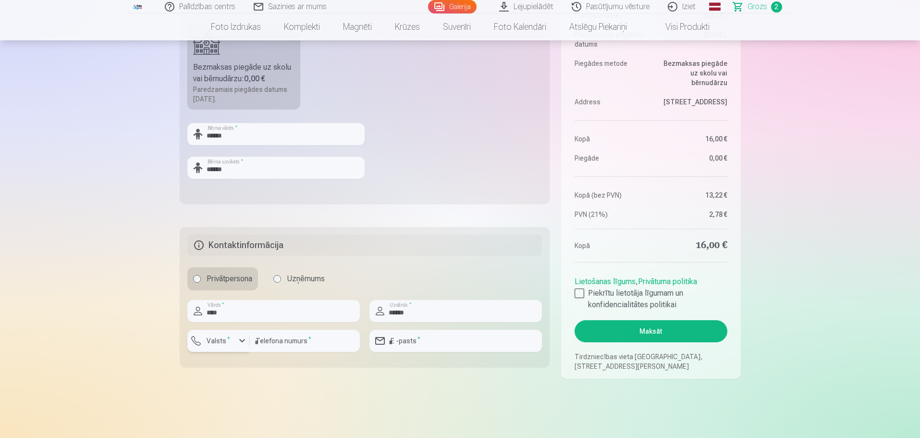
click at [241, 339] on div "button" at bounding box center [242, 341] width 12 height 12
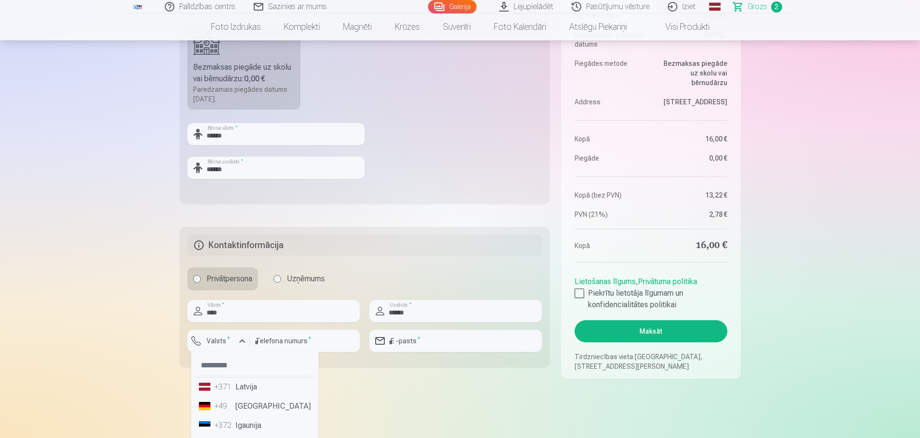
drag, startPoint x: 240, startPoint y: 388, endPoint x: 244, endPoint y: 384, distance: 5.1
click at [242, 387] on li "+371 Latvija" at bounding box center [255, 386] width 120 height 19
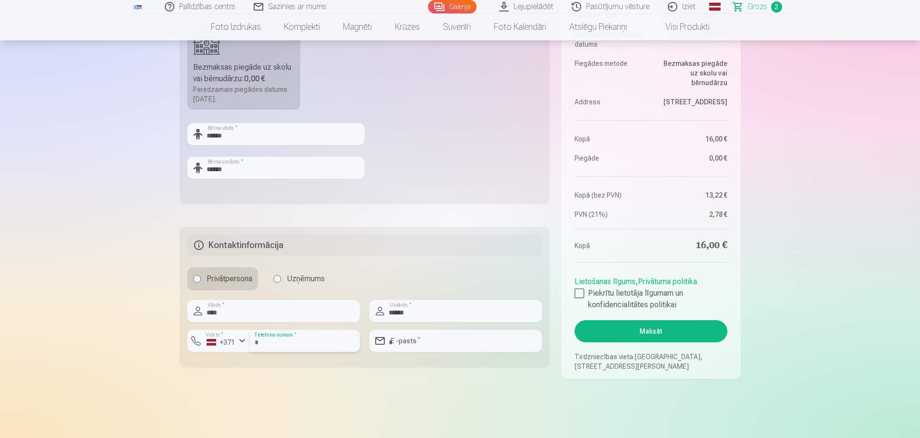
click at [295, 341] on input "number" at bounding box center [305, 340] width 110 height 22
type input "********"
drag, startPoint x: 430, startPoint y: 344, endPoint x: 436, endPoint y: 344, distance: 5.8
click at [430, 344] on input "email" at bounding box center [455, 340] width 172 height 22
type input "**********"
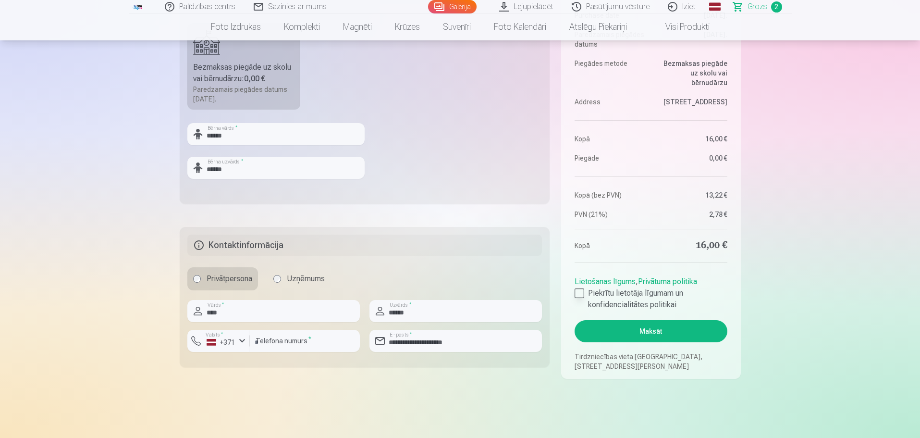
click at [580, 293] on div at bounding box center [579, 293] width 10 height 10
click at [651, 328] on button "Maksāt" at bounding box center [650, 331] width 152 height 22
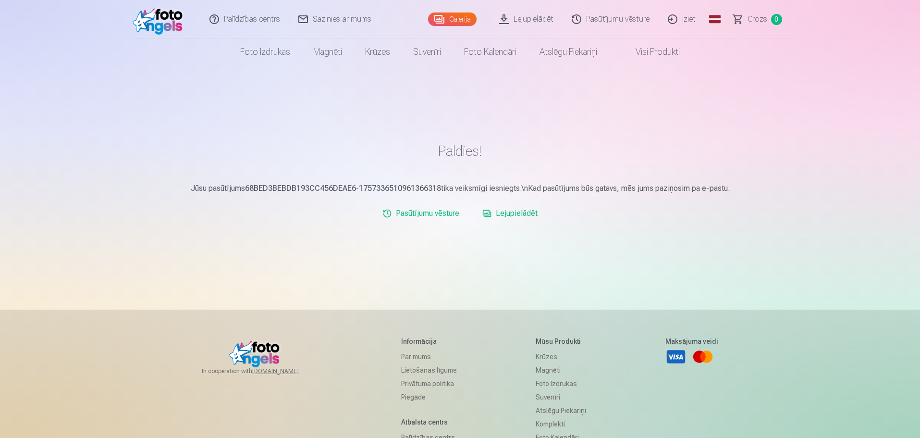
click at [594, 19] on link "Pasūtījumu vēsture" at bounding box center [611, 19] width 96 height 38
